Goal: Information Seeking & Learning: Learn about a topic

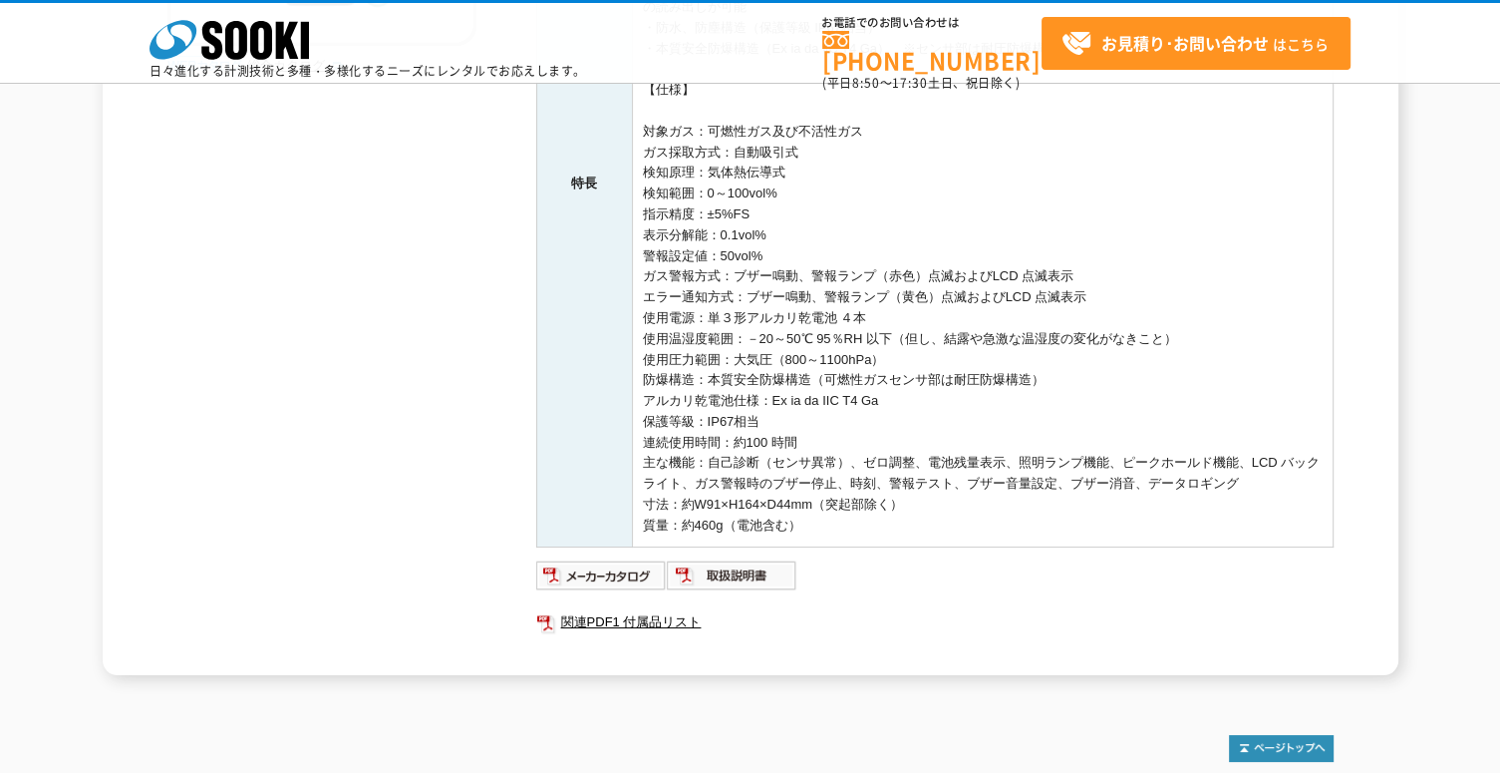
scroll to position [718, 0]
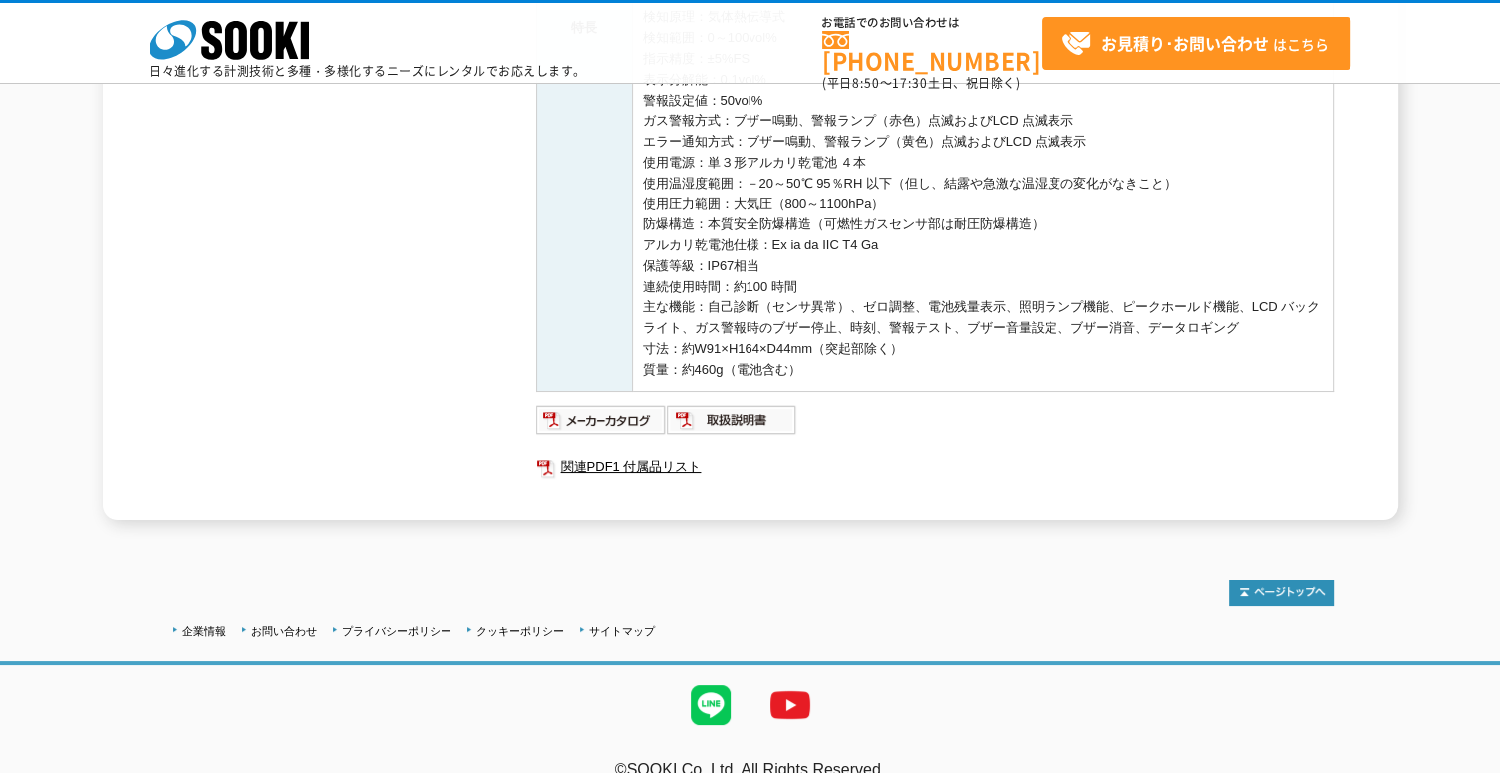
click at [733, 424] on img at bounding box center [732, 420] width 131 height 32
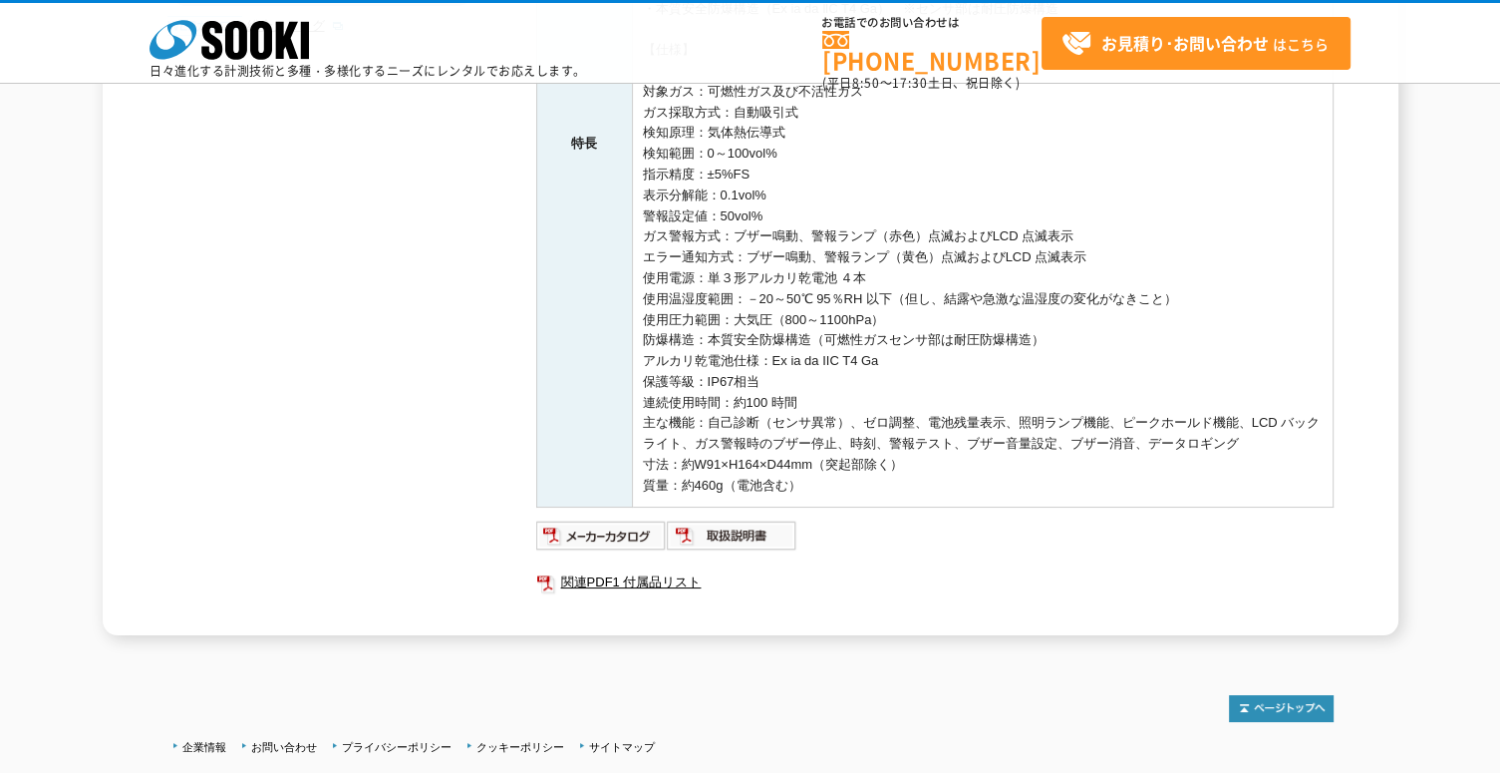
scroll to position [574, 0]
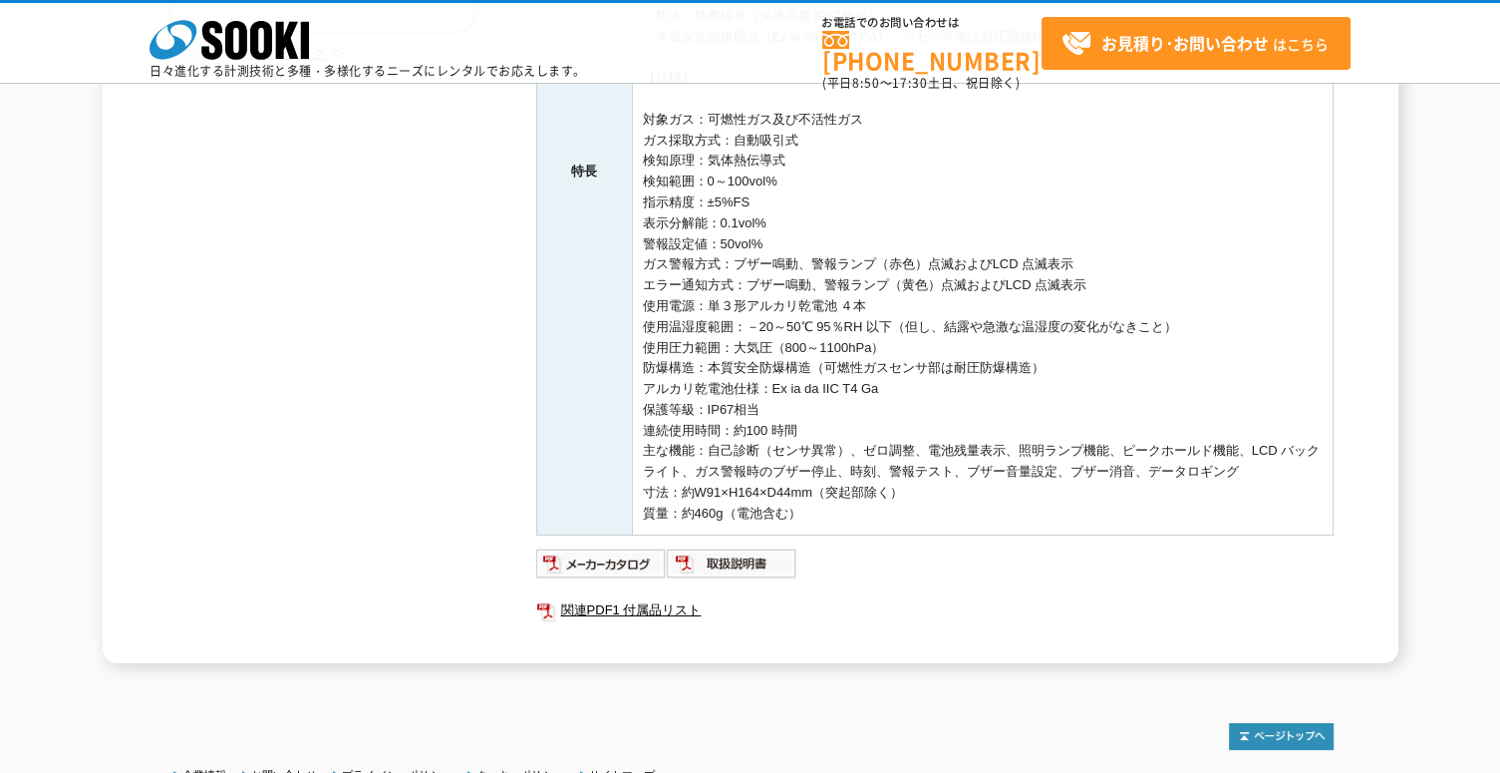
click at [581, 568] on img at bounding box center [601, 563] width 131 height 32
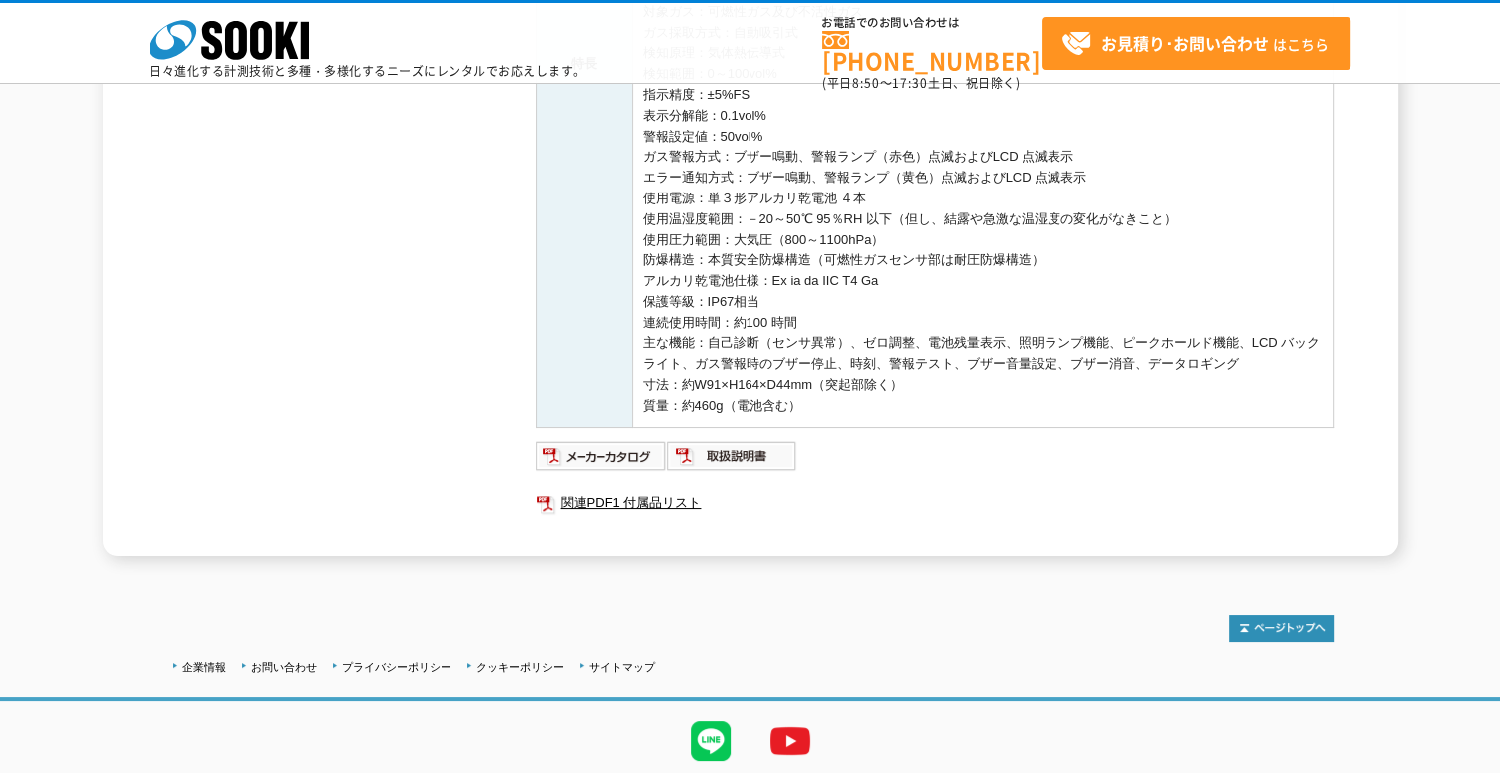
scroll to position [746, 0]
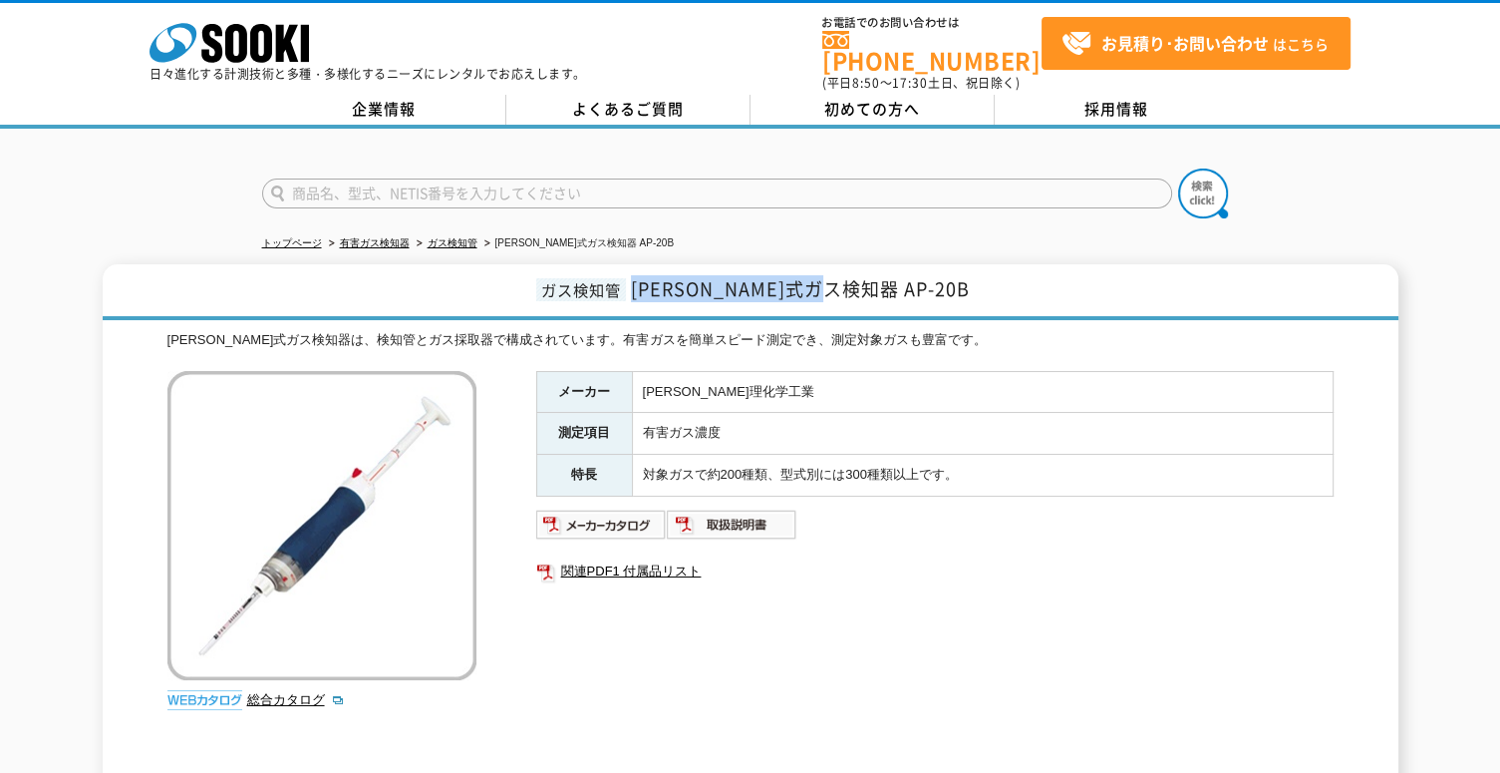
drag, startPoint x: 915, startPoint y: 278, endPoint x: 698, endPoint y: 270, distance: 217.5
click at [698, 270] on h1 "ガス検知管 [PERSON_NAME]式ガス検知器 AP-20B" at bounding box center [751, 292] width 1296 height 56
copy span "[PERSON_NAME]式ガス検知器 AP-20B"
